Goal: Find specific page/section

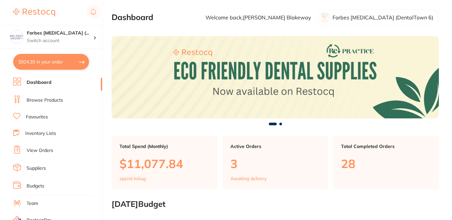
checkbox input "false"
click at [53, 100] on link "Browse Products" at bounding box center [45, 100] width 36 height 7
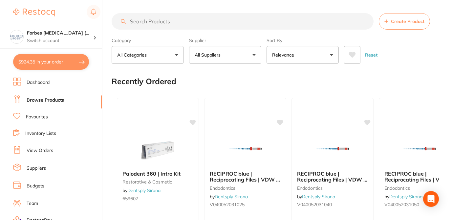
click at [148, 23] on input "search" at bounding box center [243, 21] width 262 height 16
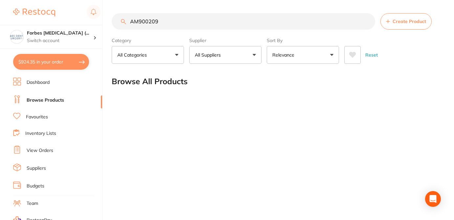
drag, startPoint x: 165, startPoint y: 21, endPoint x: 122, endPoint y: 18, distance: 42.5
click at [122, 18] on input "AM900209" at bounding box center [243, 21] width 263 height 16
type input "AM900209"
click at [180, 19] on input "AM900209" at bounding box center [243, 21] width 263 height 16
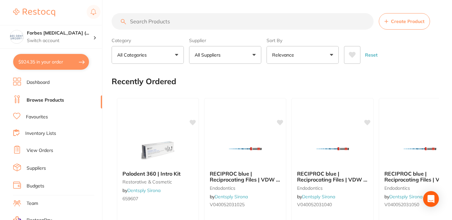
click at [162, 22] on input "search" at bounding box center [243, 21] width 262 height 16
paste input "AM900209"
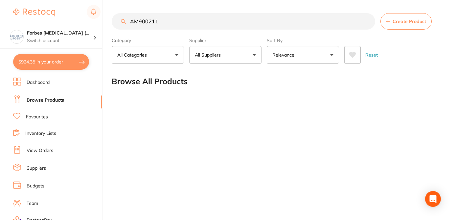
type input "AM900211"
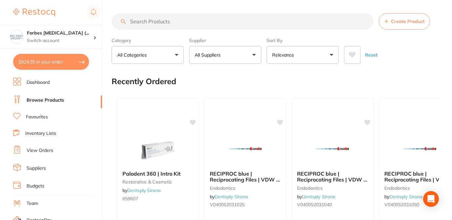
click at [138, 22] on input "search" at bounding box center [243, 21] width 262 height 16
paste input "AM900209"
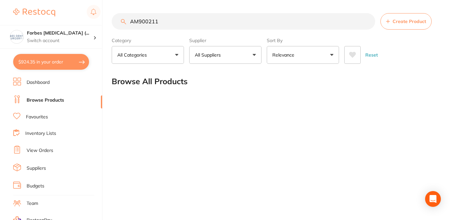
type input "AM900211"
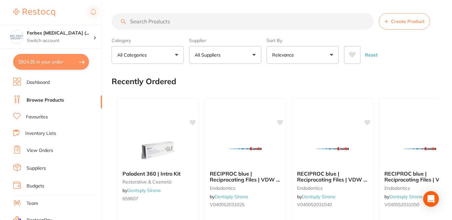
click at [156, 21] on input "search" at bounding box center [243, 21] width 262 height 16
paste input "AM900209"
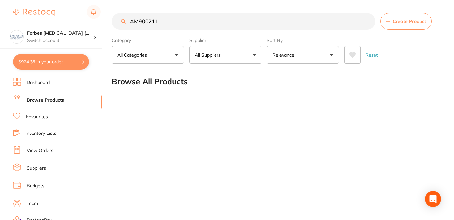
type input "AM900211"
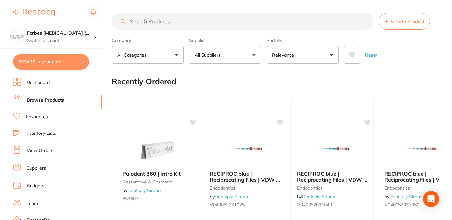
click at [146, 20] on input "search" at bounding box center [243, 21] width 262 height 16
paste input "AM900209"
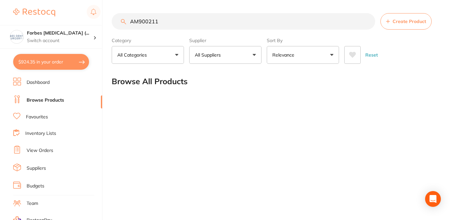
type input "AM900211"
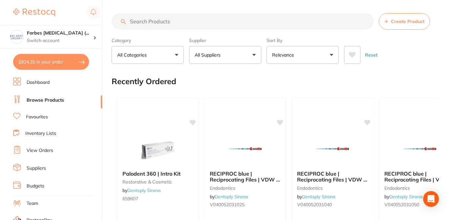
click at [135, 21] on input "search" at bounding box center [243, 21] width 262 height 16
paste input "AM900209"
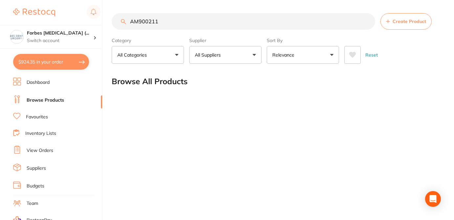
type input "AM900211"
drag, startPoint x: 161, startPoint y: 23, endPoint x: 95, endPoint y: 16, distance: 66.0
click at [96, 17] on div "$924.35 Forbes Dental Surgery (... Switch account Forbes Dental Surgery (Dental…" at bounding box center [227, 110] width 454 height 220
paste input "AM900209"
type input "AM900211"
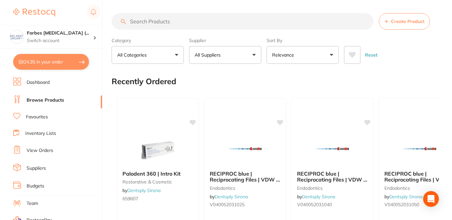
click at [136, 25] on input "search" at bounding box center [243, 21] width 262 height 16
paste input "AM900209"
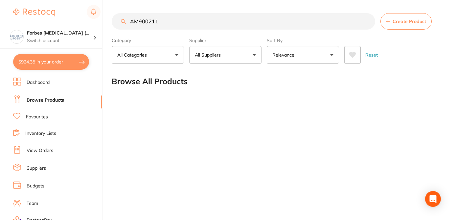
drag, startPoint x: 184, startPoint y: 20, endPoint x: 121, endPoint y: 18, distance: 63.1
click at [121, 18] on input "AM900211" at bounding box center [243, 21] width 263 height 16
paste input "HS-5723838"
type input "HS-5723838"
